Goal: Information Seeking & Learning: Find specific fact

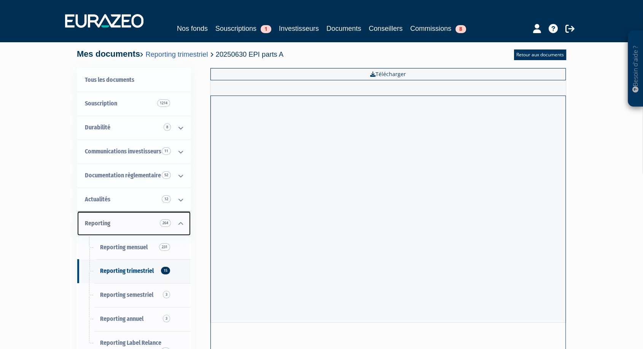
click at [106, 218] on link "Reporting 264" at bounding box center [133, 224] width 113 height 24
click at [99, 221] on span "Reporting 264" at bounding box center [98, 223] width 26 height 7
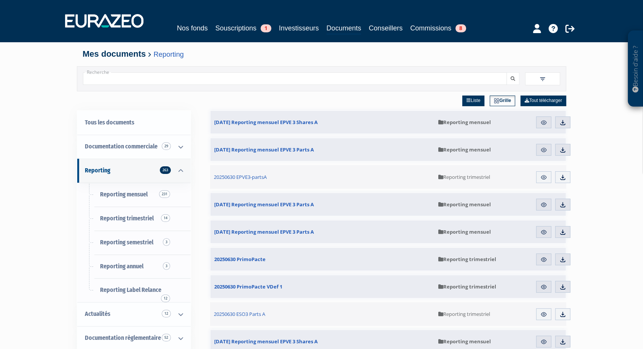
click at [160, 83] on input "Recherche" at bounding box center [295, 78] width 424 height 13
paste input "1,0"
type input "1"
paste input "Idinvest Strategic Opportunities 2"
click at [89, 79] on input "Idinvest Strategic Opportunities 2" at bounding box center [295, 78] width 424 height 13
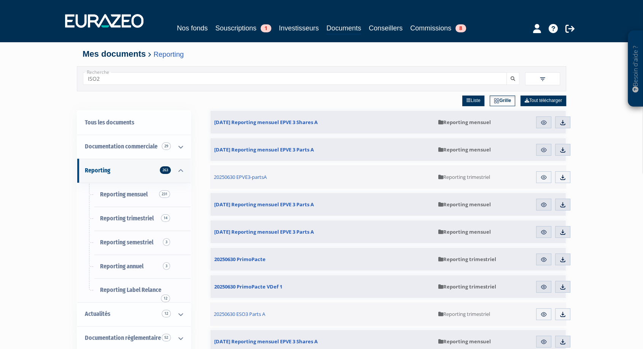
click at [507, 72] on button "submit" at bounding box center [513, 78] width 13 height 13
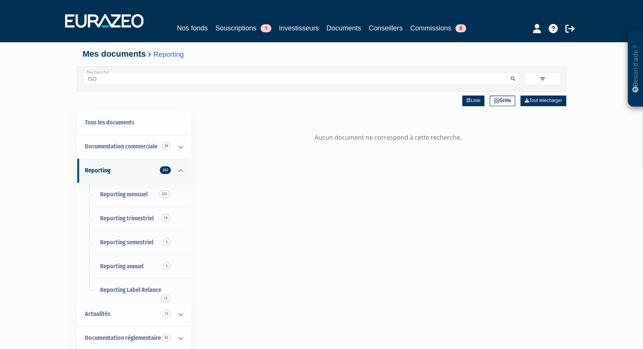
type input "ISO"
click at [507, 72] on button "submit" at bounding box center [513, 78] width 13 height 13
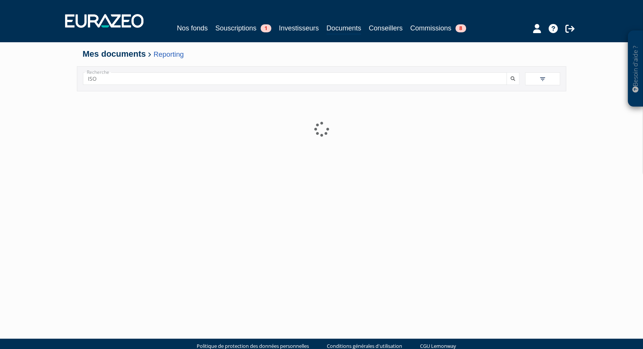
click at [507, 72] on button "submit" at bounding box center [513, 78] width 13 height 13
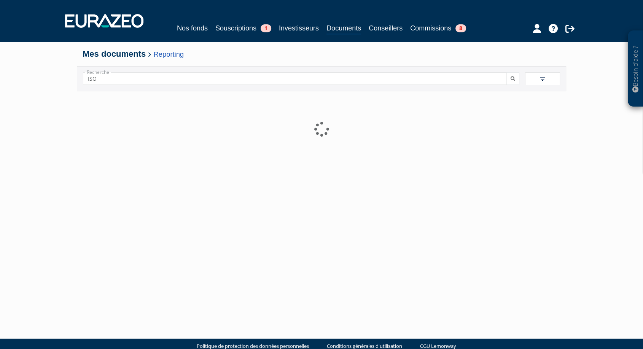
click at [507, 72] on button "submit" at bounding box center [513, 78] width 13 height 13
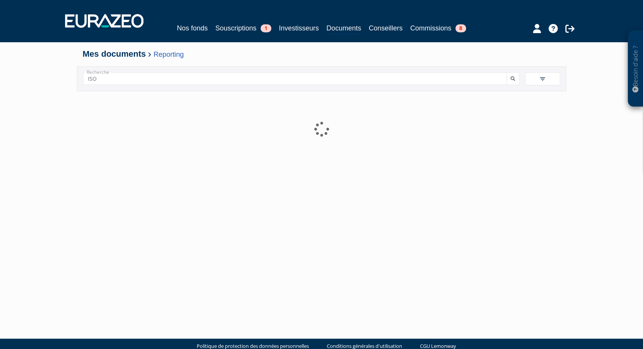
click at [507, 72] on button "submit" at bounding box center [513, 78] width 13 height 13
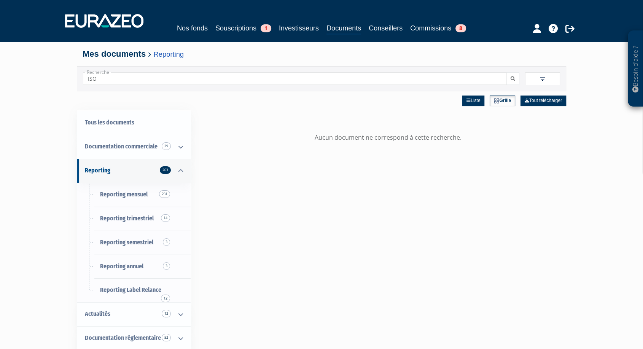
drag, startPoint x: 100, startPoint y: 78, endPoint x: 45, endPoint y: 81, distance: 54.9
click at [45, 81] on div "Besoin d'aide ? × J'ai besoin d'aide Si vous avez une question à propos du fonc…" at bounding box center [321, 233] width 643 height 467
click at [96, 183] on link "Reporting 263" at bounding box center [133, 171] width 113 height 24
click at [94, 173] on span "Reporting 263" at bounding box center [98, 170] width 26 height 7
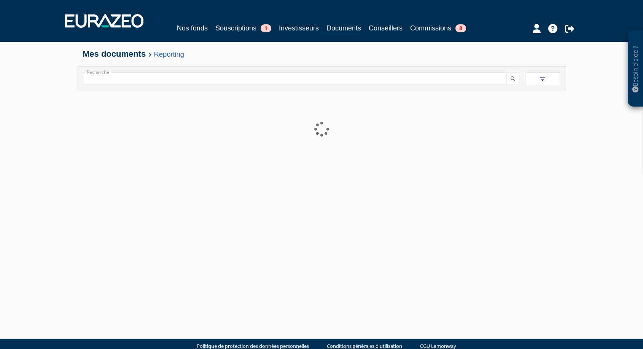
click at [98, 79] on input "Recherche" at bounding box center [295, 78] width 424 height 13
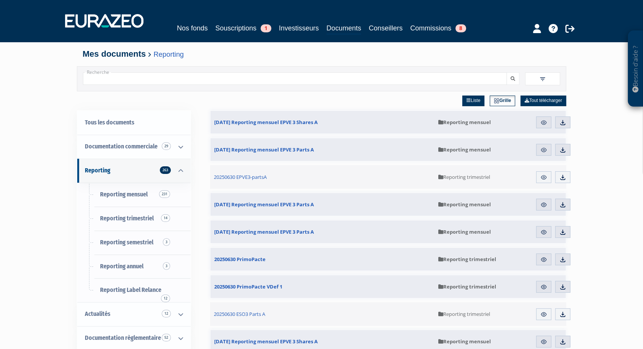
paste input "Idinvest Strategic Opportunities 2"
drag, startPoint x: 106, startPoint y: 79, endPoint x: 62, endPoint y: 75, distance: 43.9
click at [152, 83] on input "Strategic Opportunities" at bounding box center [295, 78] width 424 height 13
type input "Strategic Opportunities"
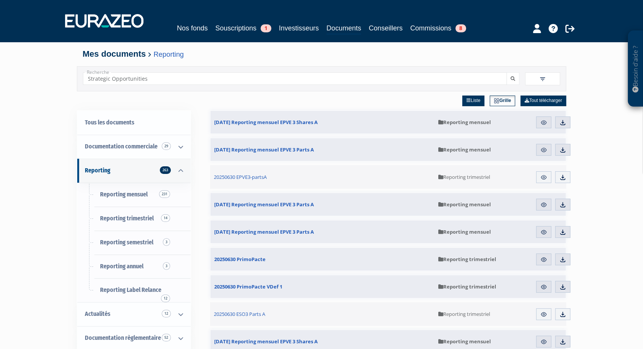
click at [507, 72] on button "submit" at bounding box center [513, 78] width 13 height 13
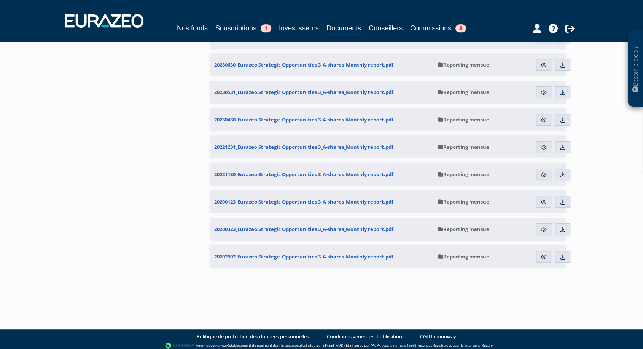
scroll to position [443, 0]
